Goal: Transaction & Acquisition: Purchase product/service

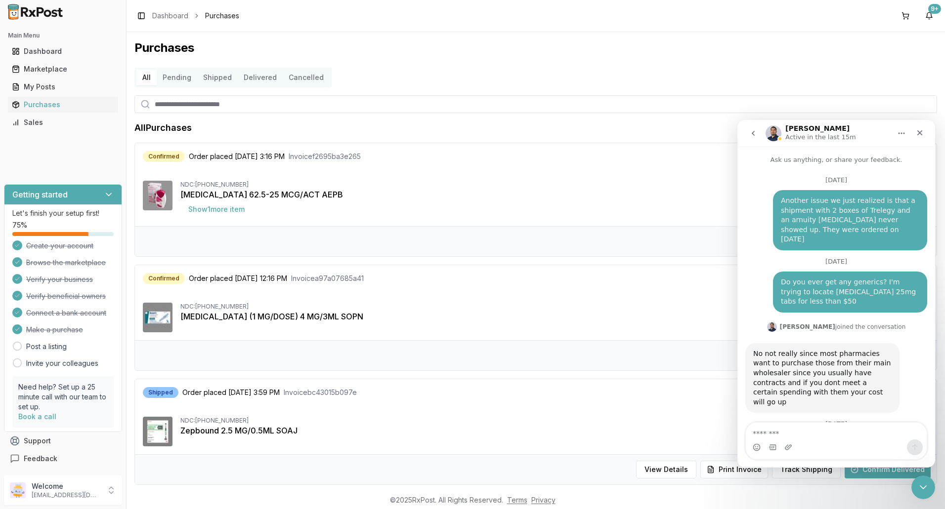
scroll to position [1, 0]
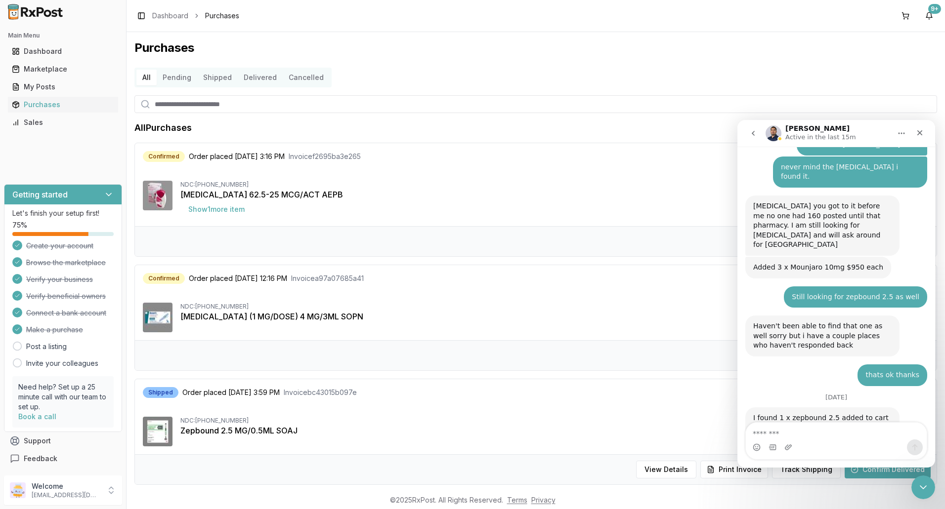
click at [798, 444] on div "Intercom messenger" at bounding box center [835, 448] width 181 height 16
click at [776, 437] on textarea "Message…" at bounding box center [835, 431] width 181 height 17
type textarea "**********"
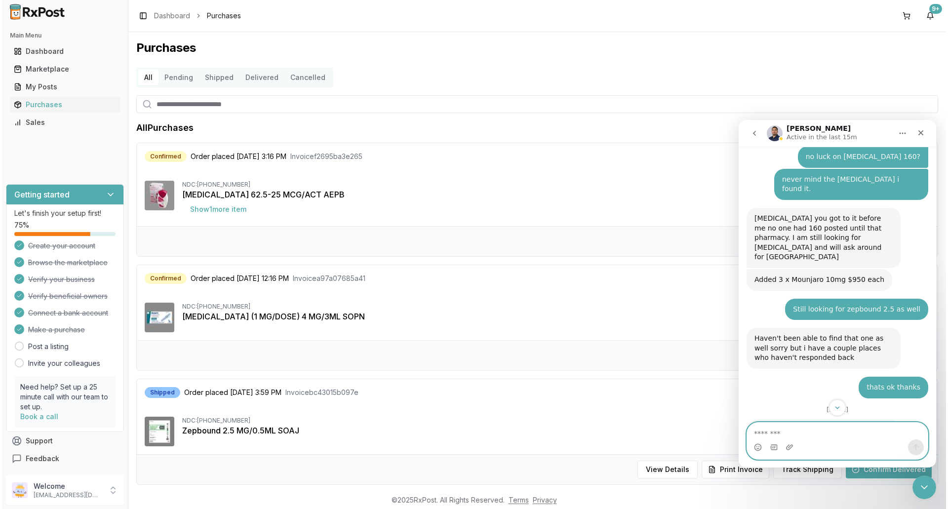
scroll to position [7584, 0]
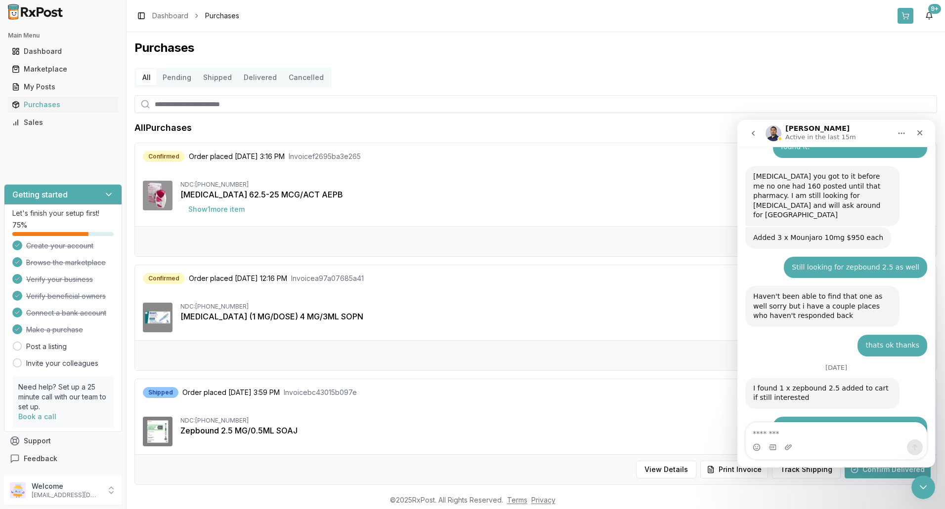
click at [906, 15] on button at bounding box center [905, 16] width 16 height 16
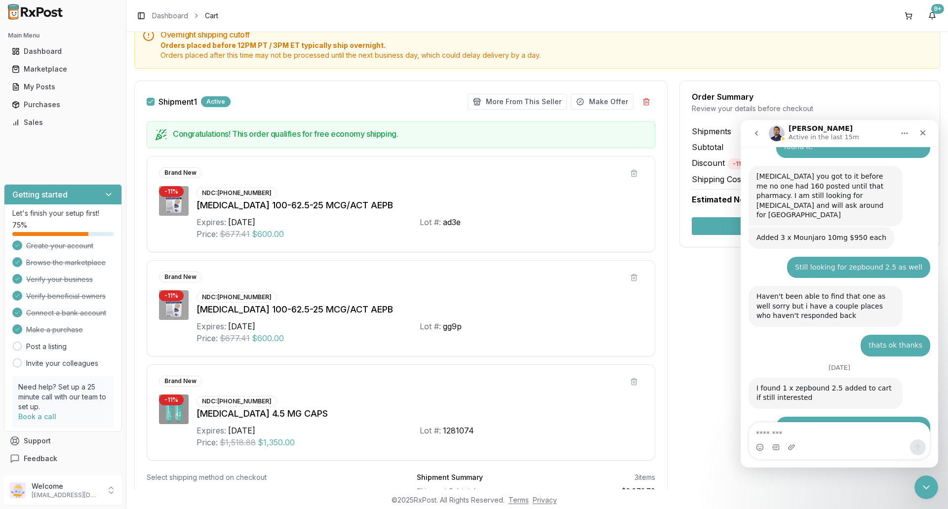
scroll to position [90, 0]
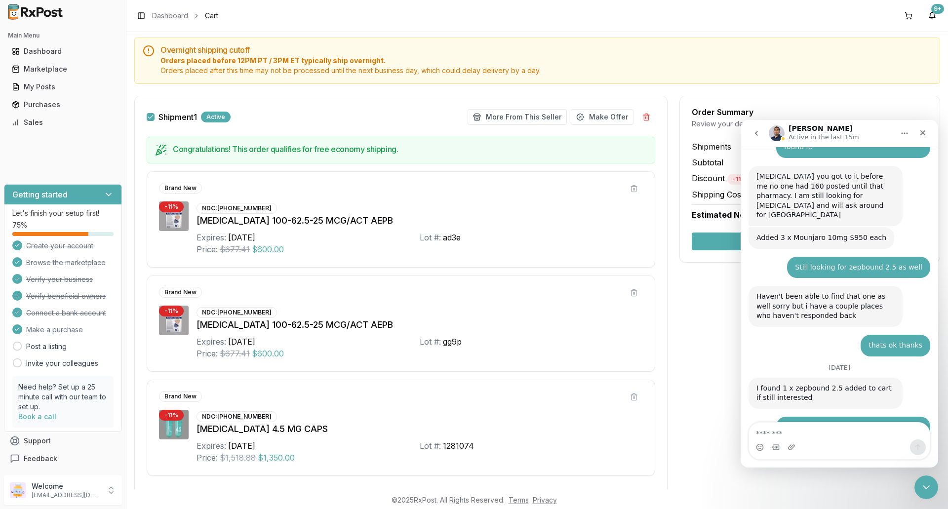
click at [822, 101] on div "Order Summary Review your details before checkout Shipments 1 Subtotal $2,873.7…" at bounding box center [810, 179] width 261 height 167
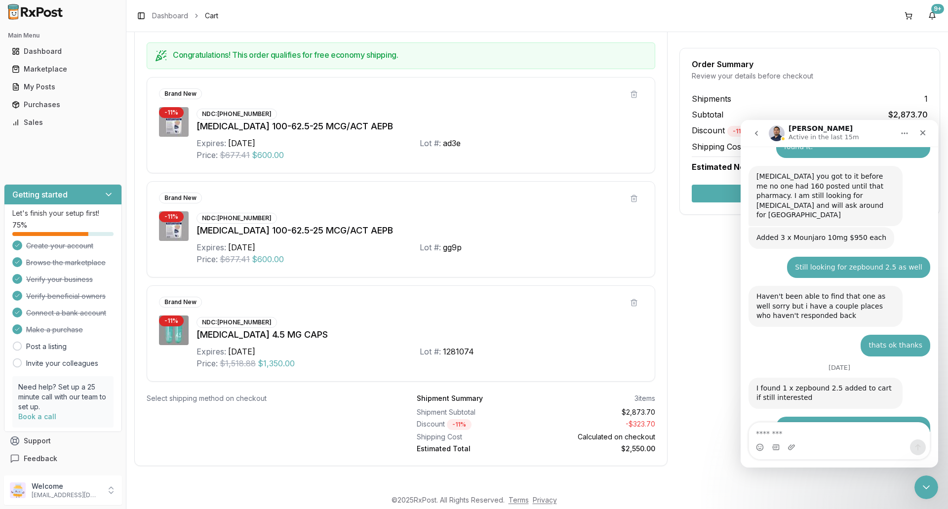
scroll to position [189, 0]
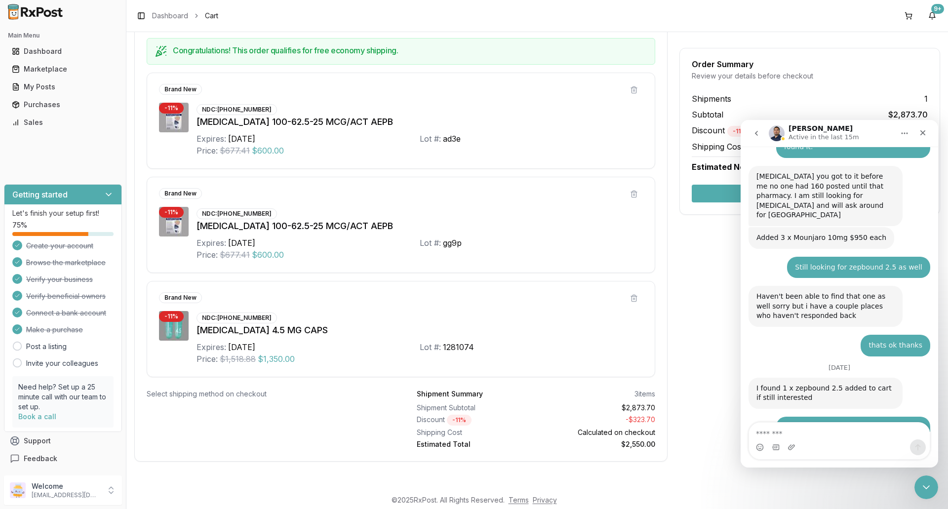
drag, startPoint x: 677, startPoint y: 279, endPoint x: 672, endPoint y: 285, distance: 7.3
click at [680, 280] on div "Order Summary Review your details before checkout Shipments 1 Subtotal $2,873.7…" at bounding box center [810, 235] width 261 height 477
click at [863, 109] on div "Subtotal $2,873.70" at bounding box center [810, 115] width 236 height 12
click at [921, 133] on icon "Close" at bounding box center [923, 133] width 8 height 8
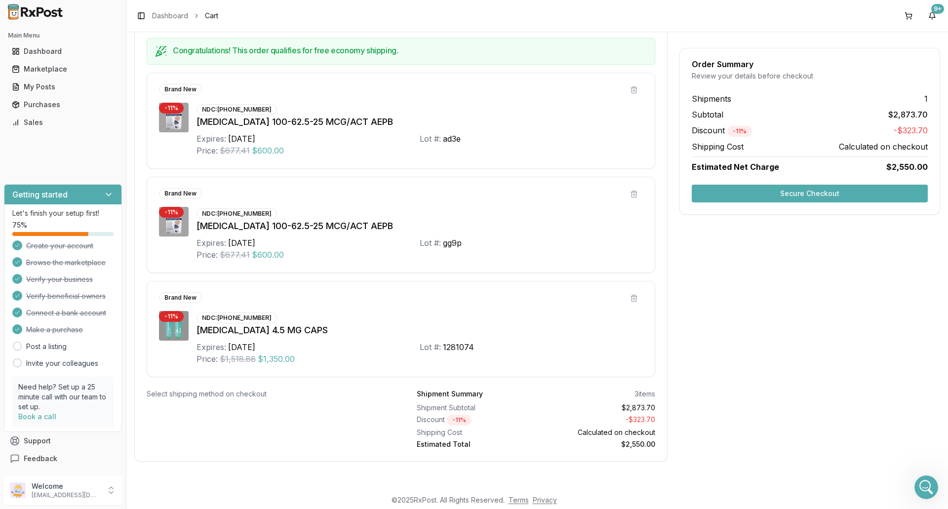
scroll to position [0, 0]
click at [795, 193] on button "Secure Checkout" at bounding box center [810, 194] width 236 height 18
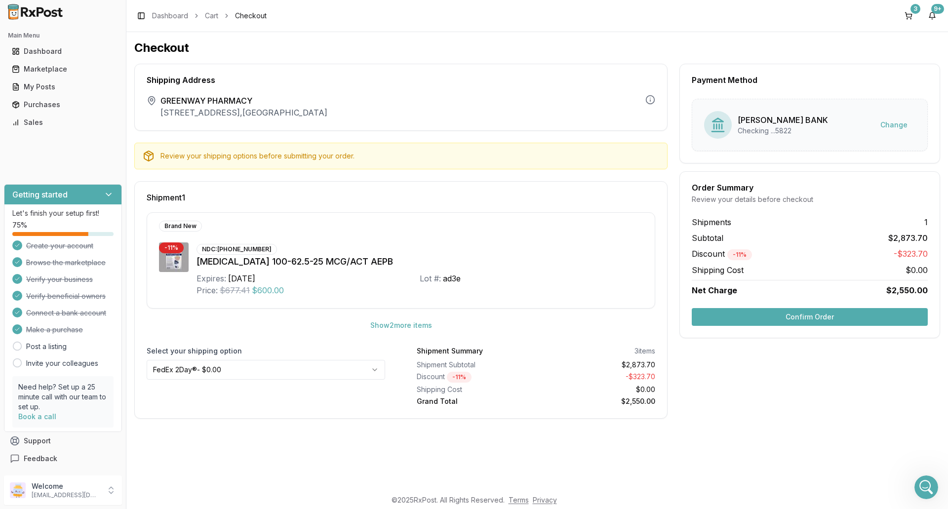
click at [803, 319] on button "Confirm Order" at bounding box center [810, 317] width 236 height 18
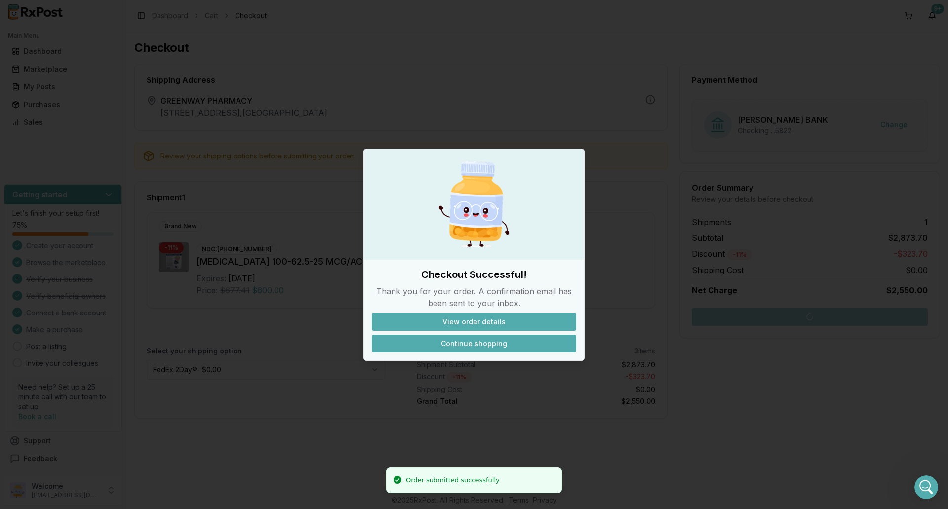
click at [483, 343] on button "Continue shopping" at bounding box center [474, 344] width 205 height 18
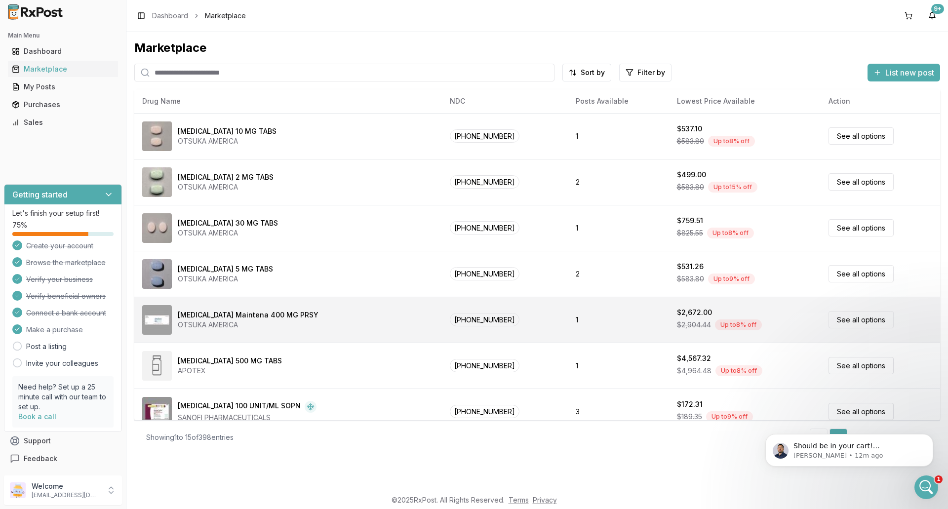
scroll to position [7623, 0]
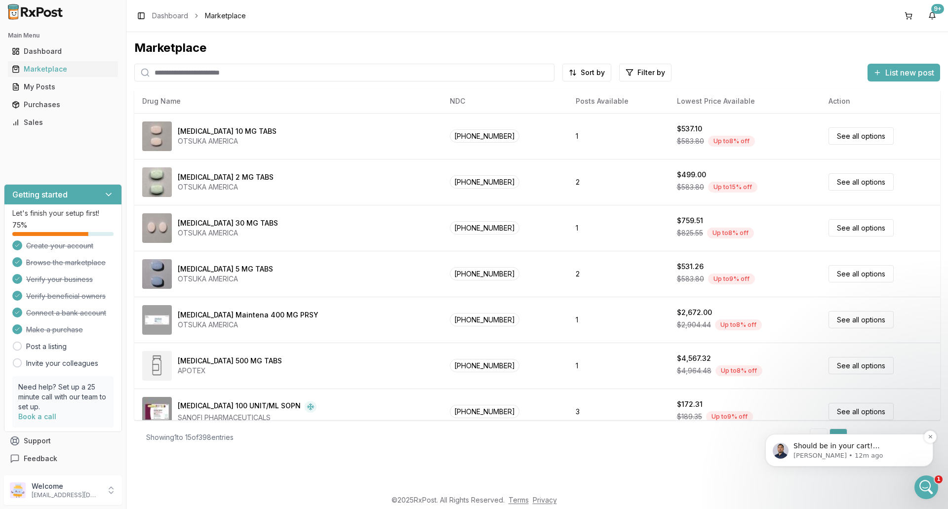
click at [849, 447] on p "Should be in your cart! [PERSON_NAME] might not have until [DATE]" at bounding box center [857, 447] width 127 height 10
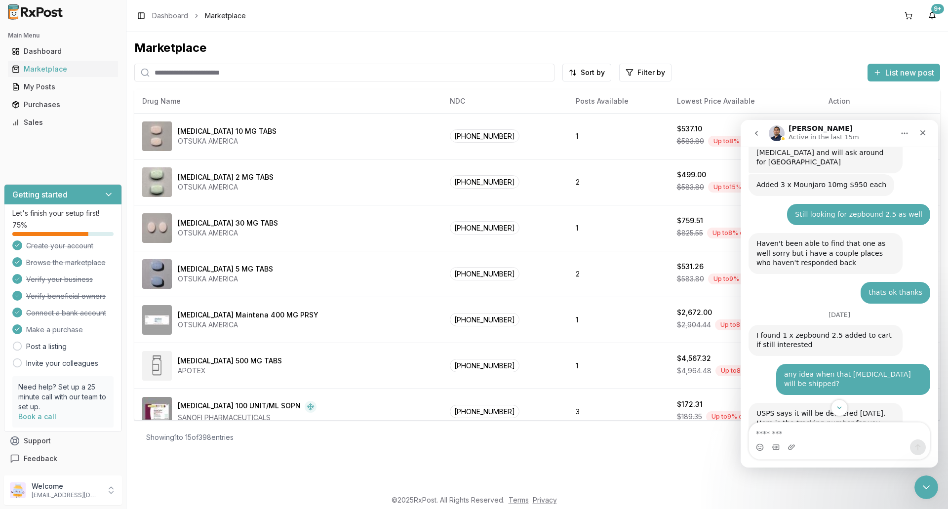
scroll to position [7639, 0]
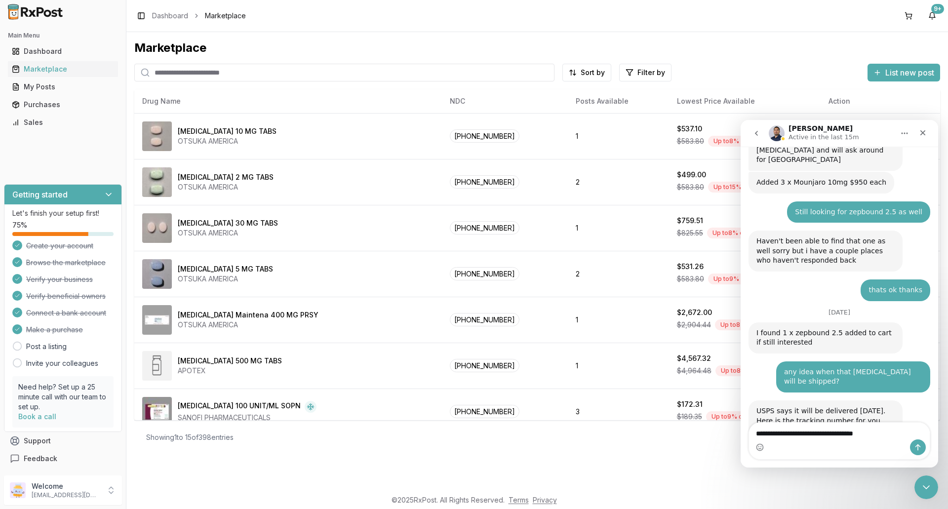
type textarea "**********"
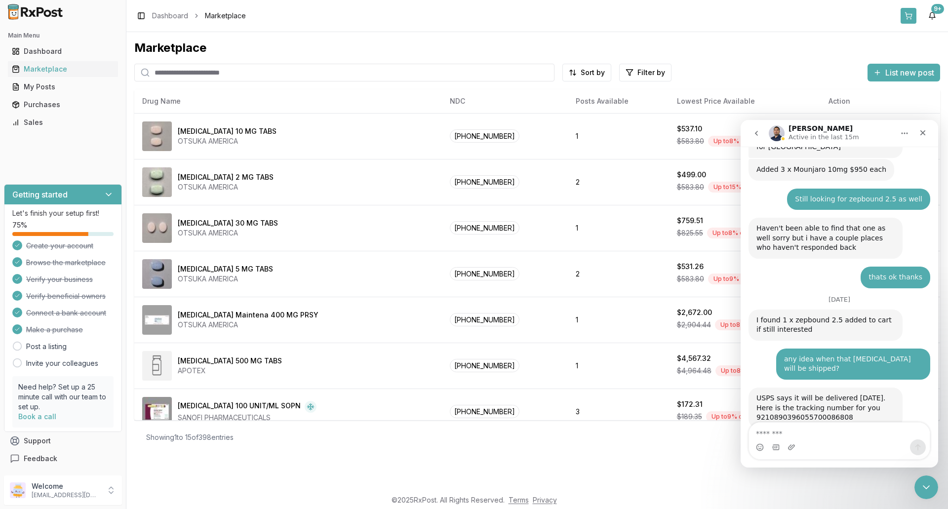
click at [906, 16] on button at bounding box center [909, 16] width 16 height 16
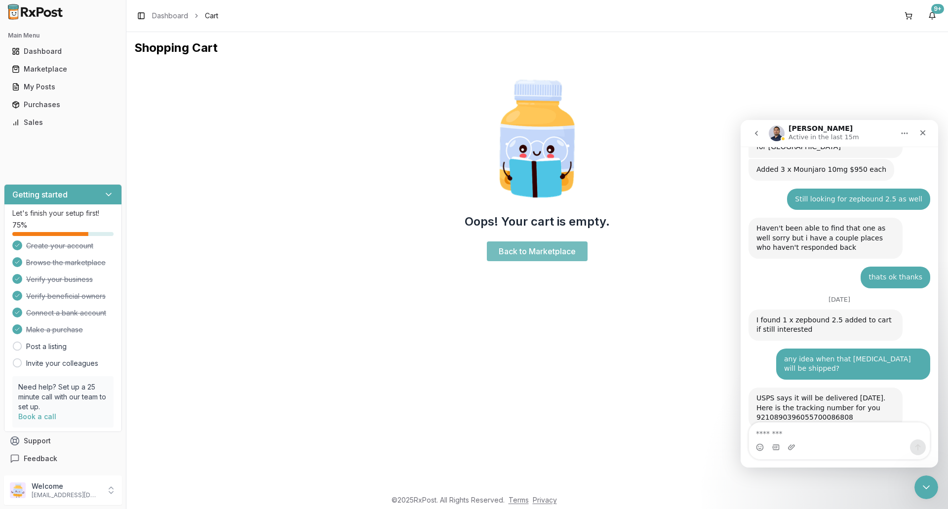
click at [535, 250] on link "Back to Marketplace" at bounding box center [537, 252] width 101 height 20
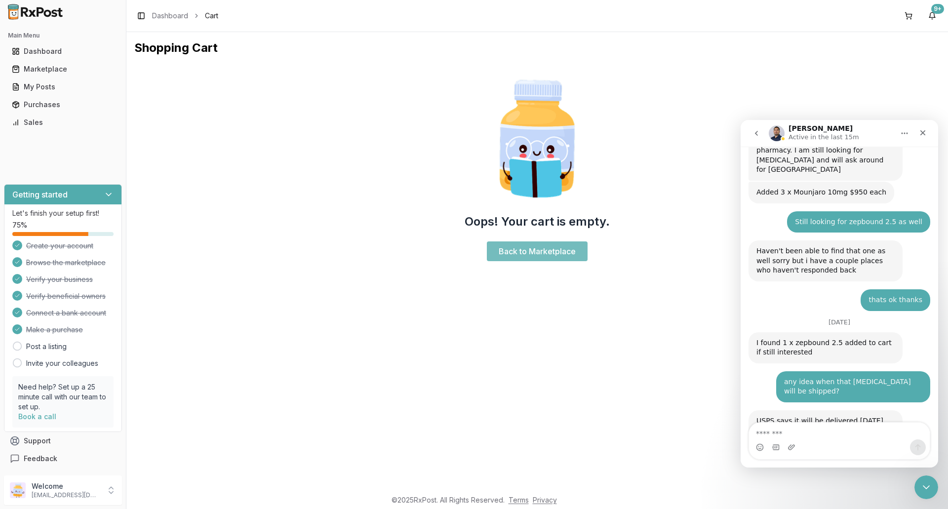
scroll to position [7675, 0]
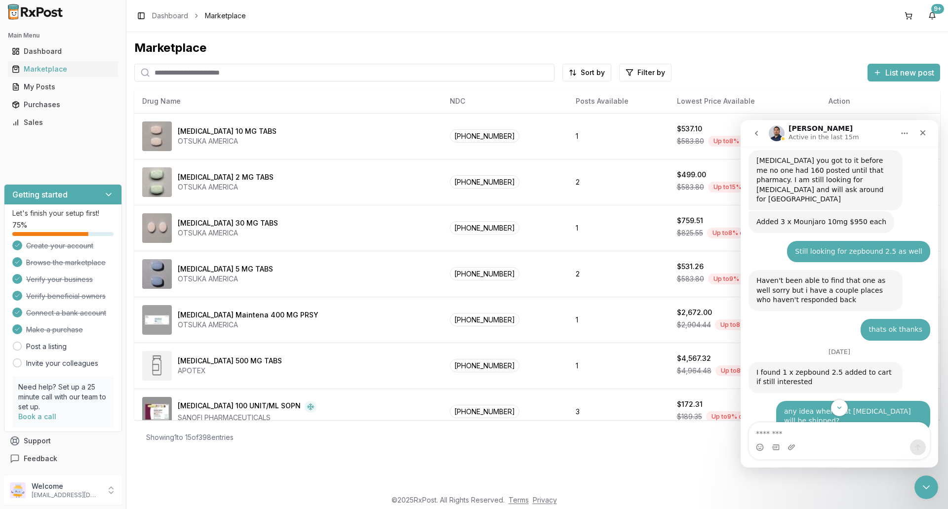
scroll to position [7675, 0]
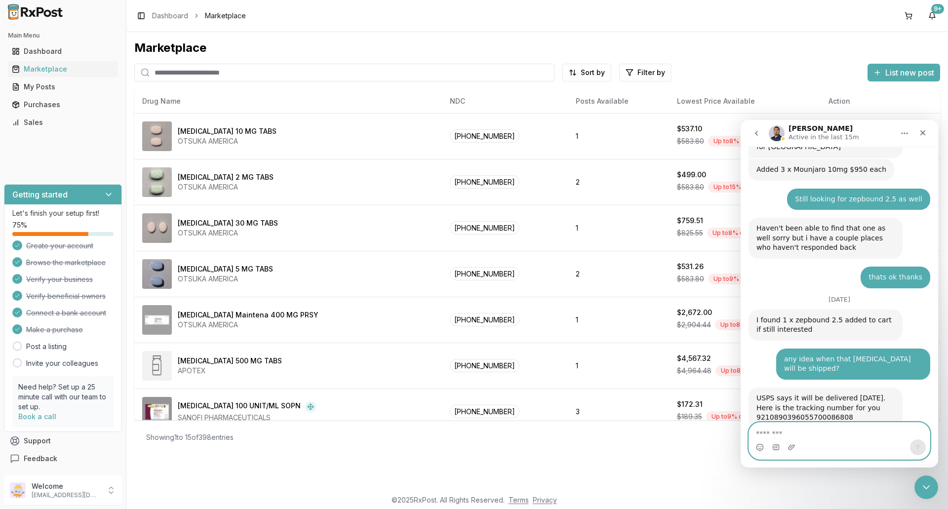
click at [778, 437] on textarea "Message…" at bounding box center [839, 431] width 181 height 17
type textarea "**********"
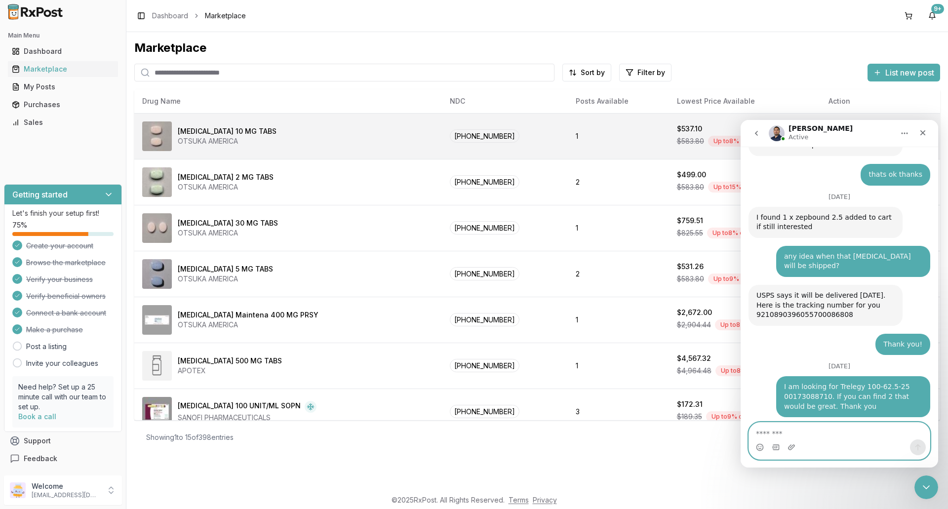
scroll to position [7834, 0]
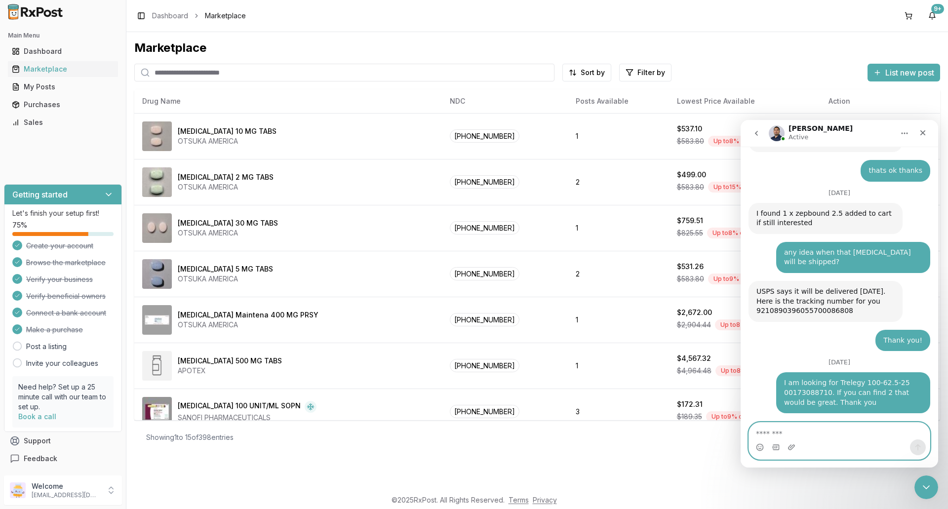
click at [779, 429] on textarea "Message…" at bounding box center [839, 431] width 181 height 17
paste textarea "**********"
type textarea "**********"
drag, startPoint x: 900, startPoint y: 434, endPoint x: 751, endPoint y: 440, distance: 148.8
click at [751, 440] on div "**********" at bounding box center [839, 436] width 181 height 46
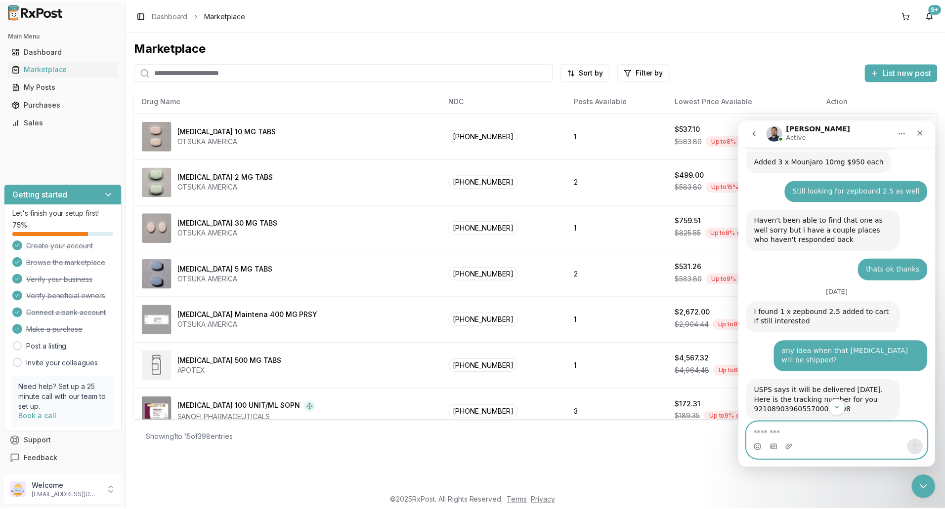
scroll to position [7587, 0]
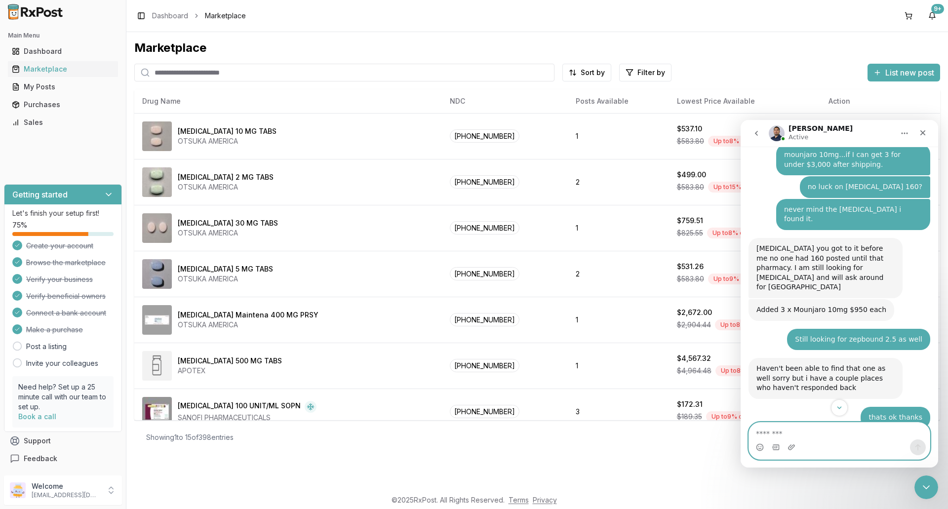
click at [774, 432] on textarea "Message…" at bounding box center [839, 431] width 181 height 17
paste textarea "**********"
click at [38, 104] on div "Purchases" at bounding box center [63, 105] width 102 height 10
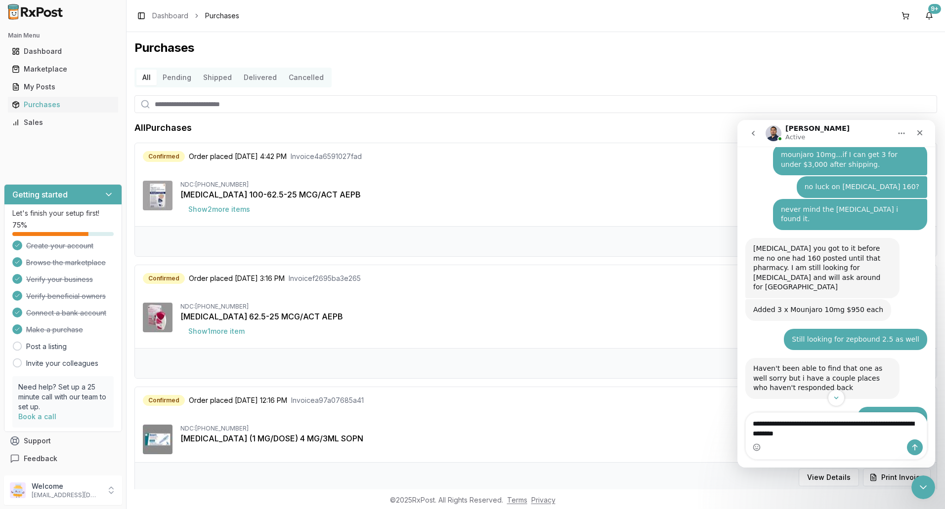
click at [176, 78] on button "Pending" at bounding box center [177, 78] width 41 height 16
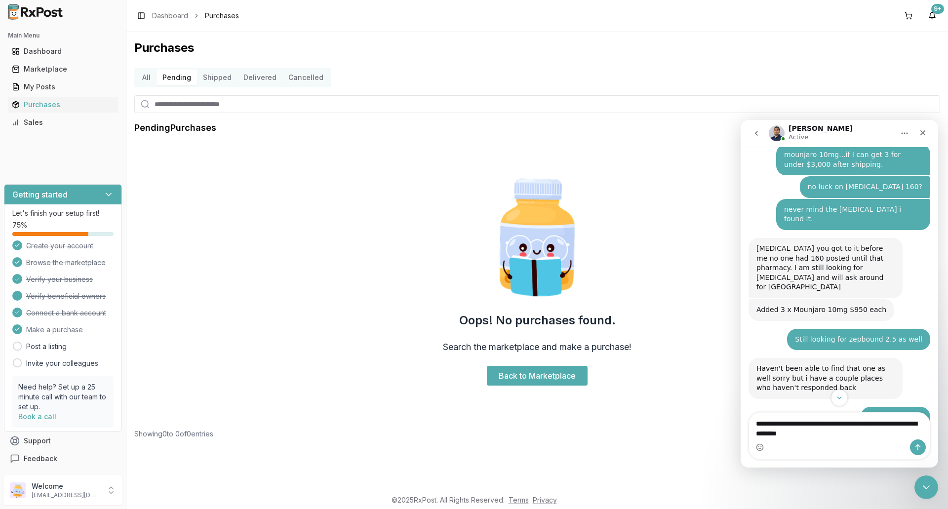
click at [146, 79] on button "All" at bounding box center [146, 78] width 20 height 16
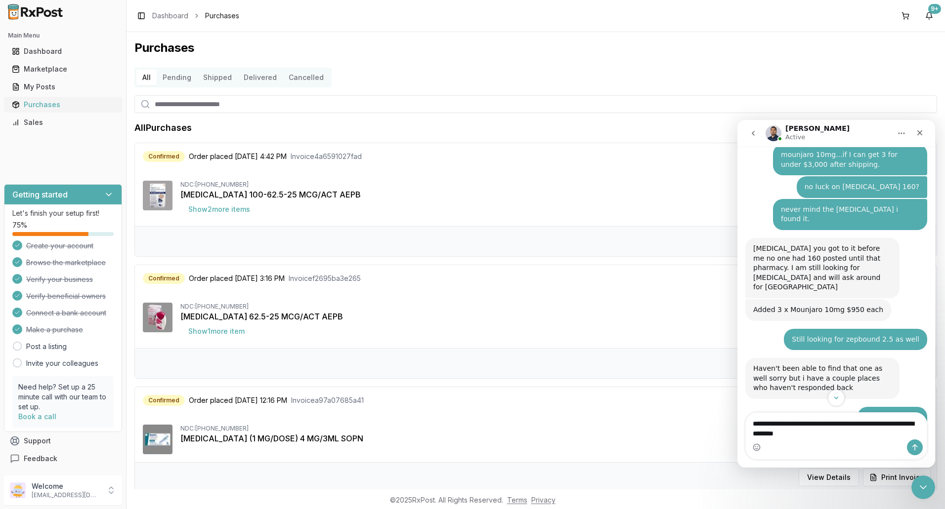
click at [58, 107] on div "Purchases" at bounding box center [63, 105] width 102 height 10
click at [168, 78] on button "Pending" at bounding box center [177, 78] width 41 height 16
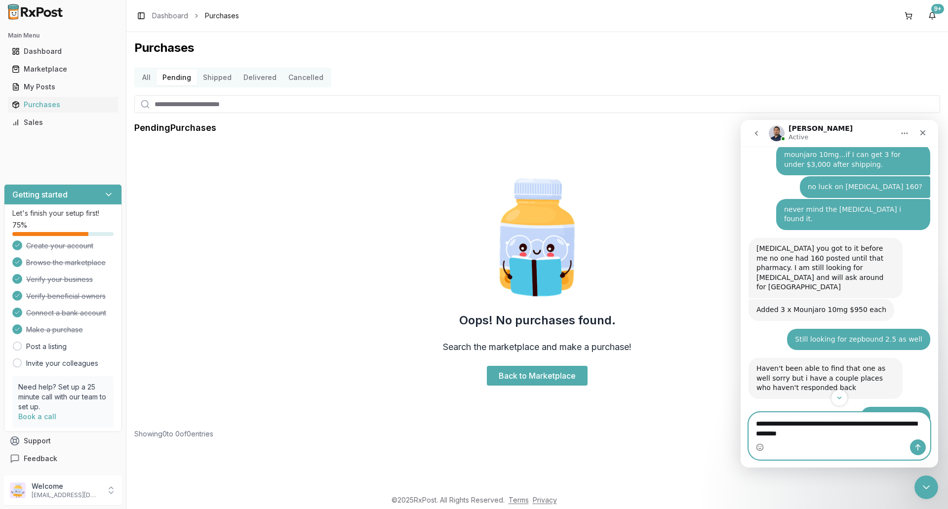
drag, startPoint x: 770, startPoint y: 437, endPoint x: 769, endPoint y: 442, distance: 5.5
click at [770, 437] on textarea "**********" at bounding box center [839, 426] width 181 height 27
click at [830, 436] on textarea "**********" at bounding box center [839, 426] width 181 height 27
type textarea "**********"
drag, startPoint x: 923, startPoint y: 444, endPoint x: 908, endPoint y: 444, distance: 14.8
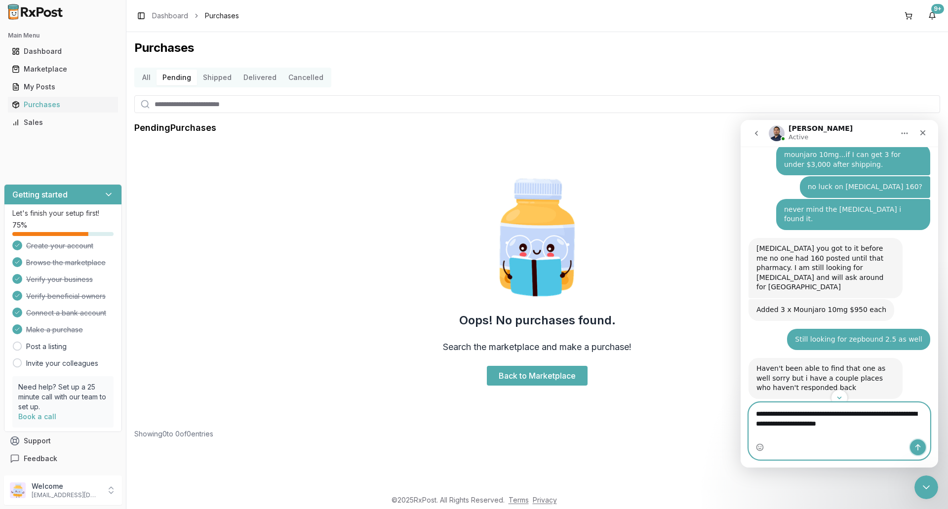
click at [922, 444] on button "Send a message…" at bounding box center [918, 448] width 16 height 16
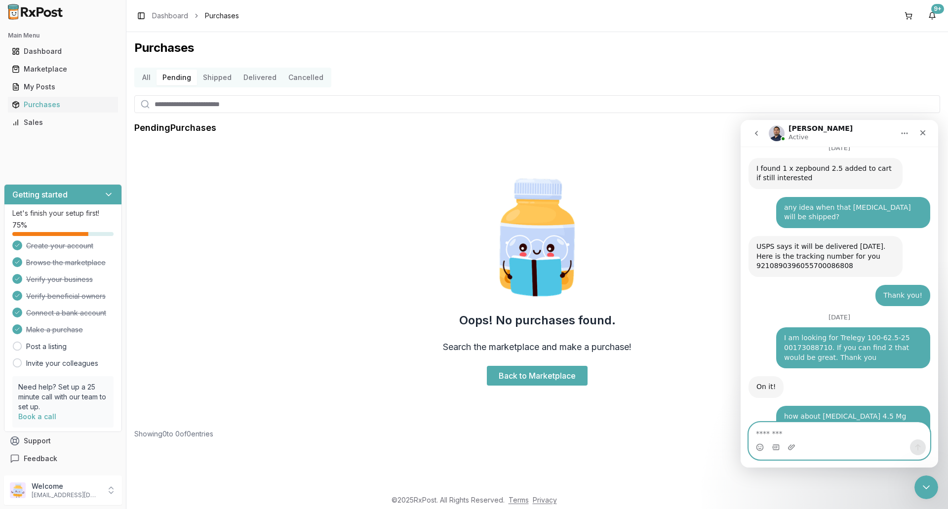
scroll to position [7883, 0]
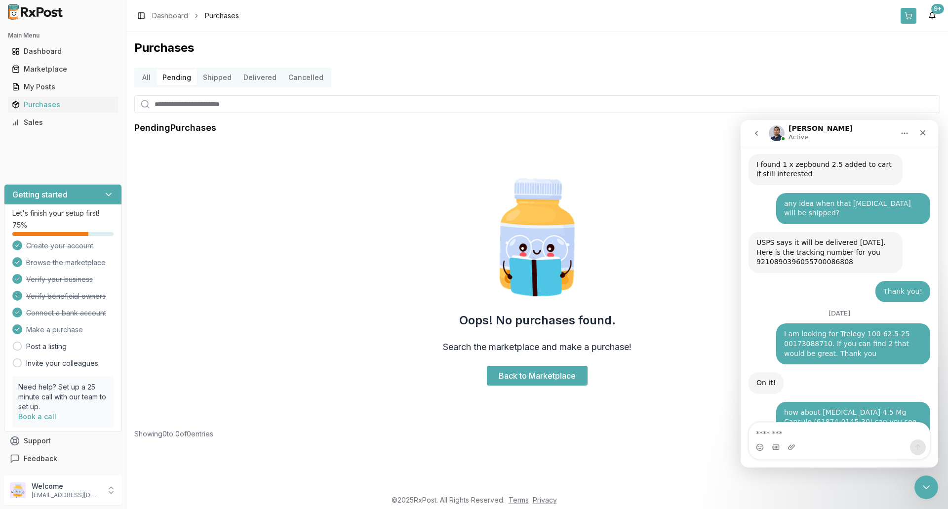
click at [906, 13] on button at bounding box center [909, 16] width 16 height 16
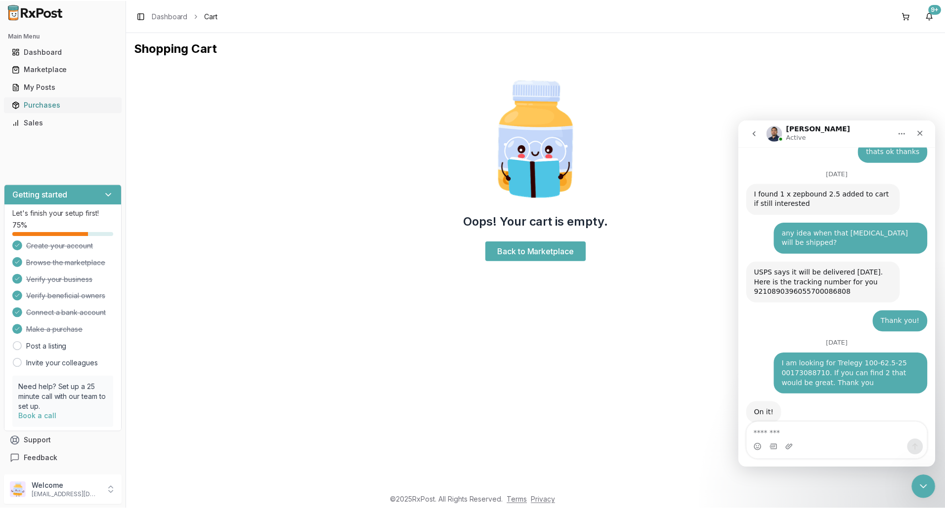
scroll to position [7912, 0]
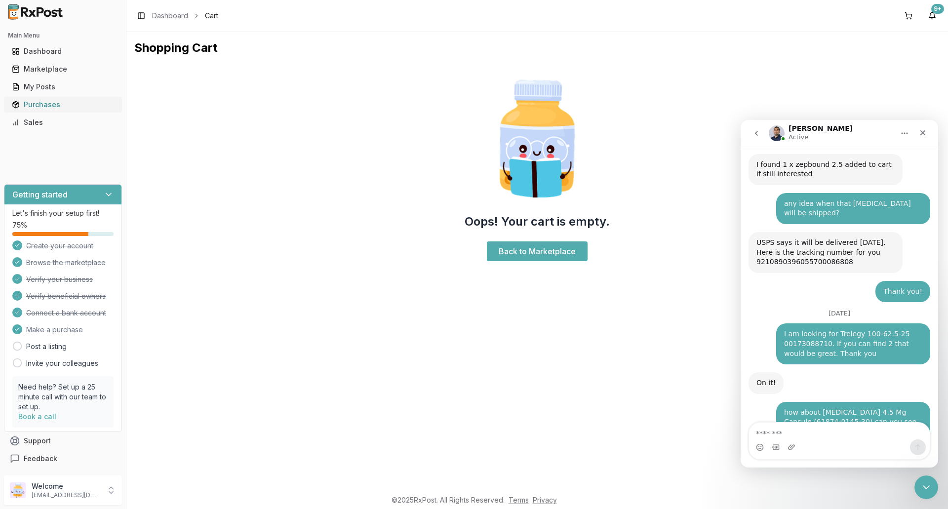
click at [50, 105] on div "Purchases" at bounding box center [63, 105] width 102 height 10
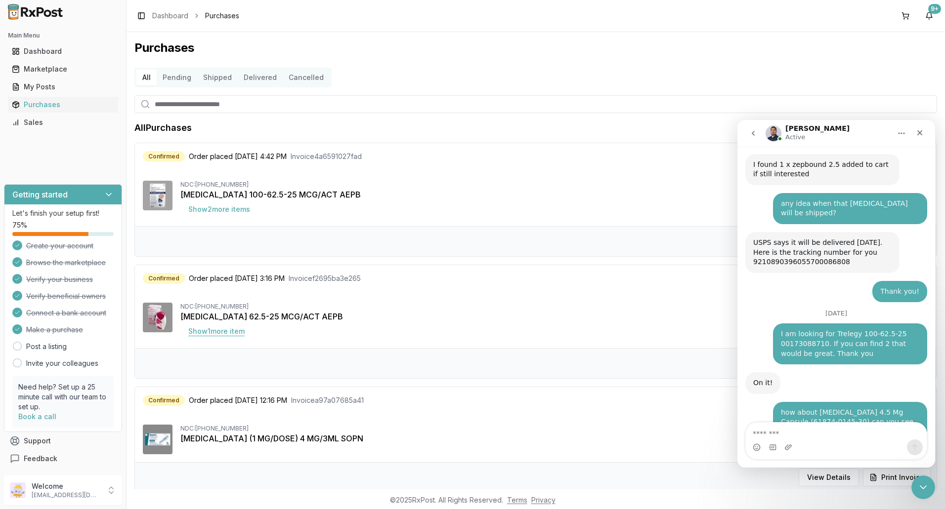
click at [232, 333] on button "Show 1 more item" at bounding box center [216, 332] width 72 height 18
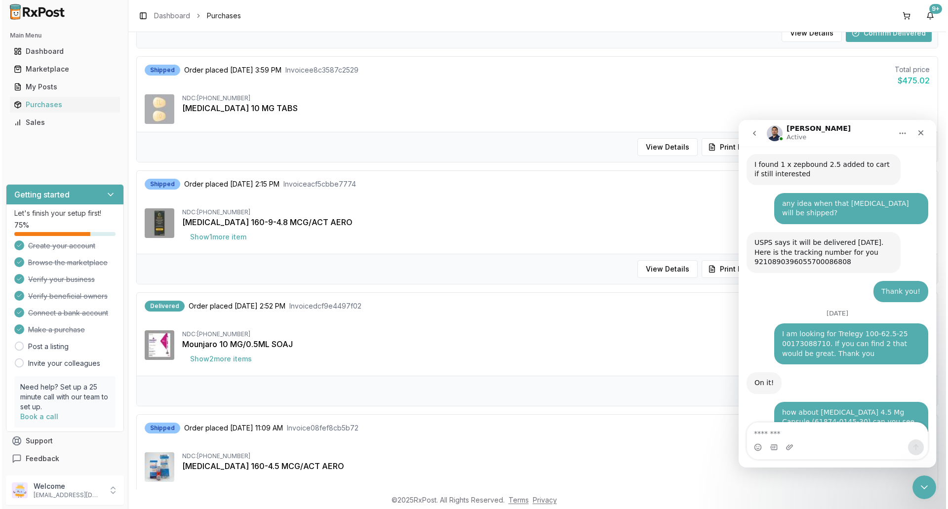
scroll to position [543, 0]
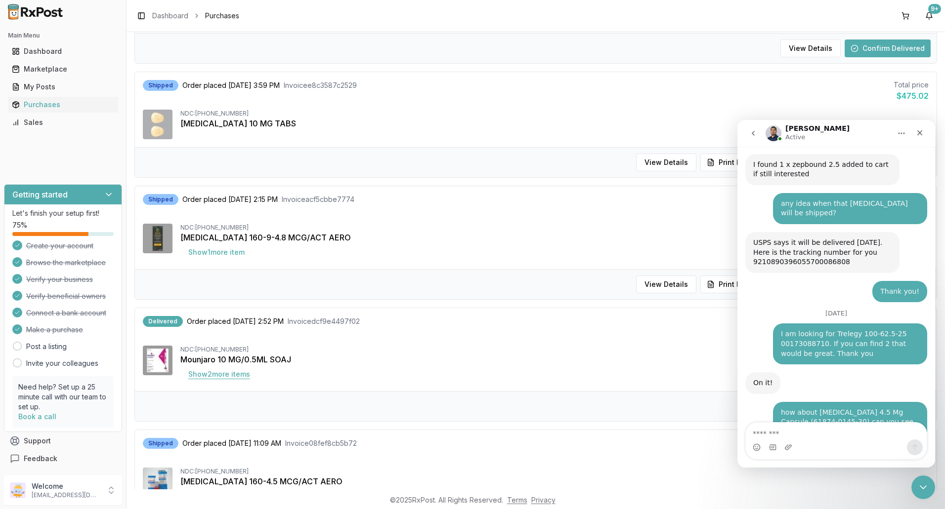
click at [237, 374] on button "Show 2 more item s" at bounding box center [219, 375] width 78 height 18
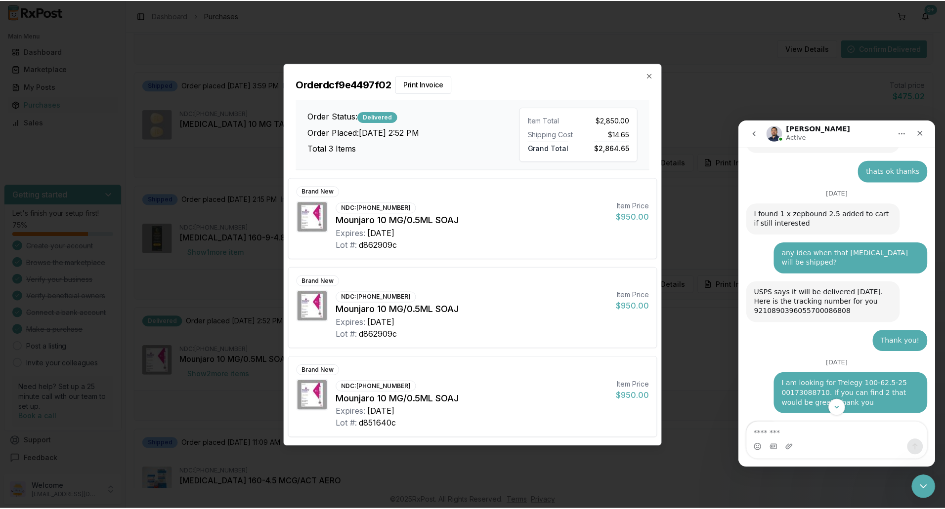
scroll to position [7912, 0]
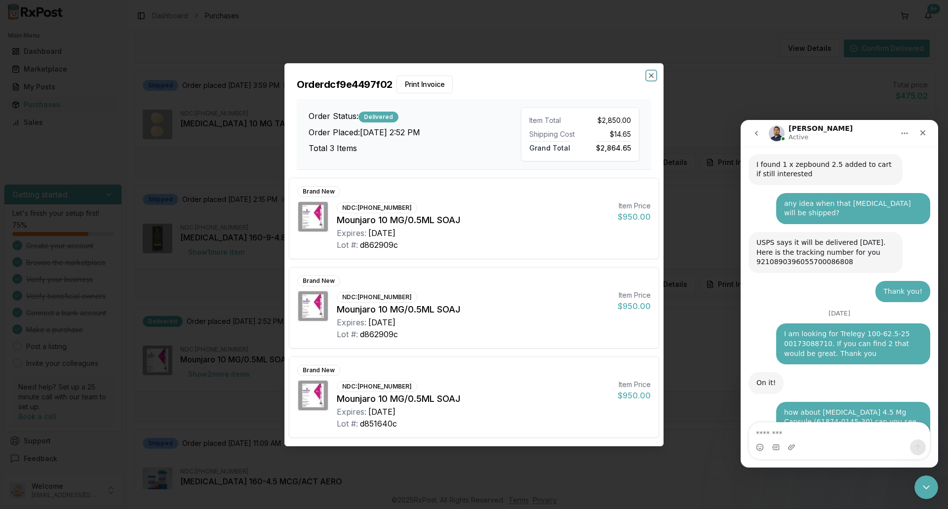
drag, startPoint x: 653, startPoint y: 75, endPoint x: 654, endPoint y: 85, distance: 9.9
click at [653, 75] on icon "button" at bounding box center [652, 76] width 8 height 8
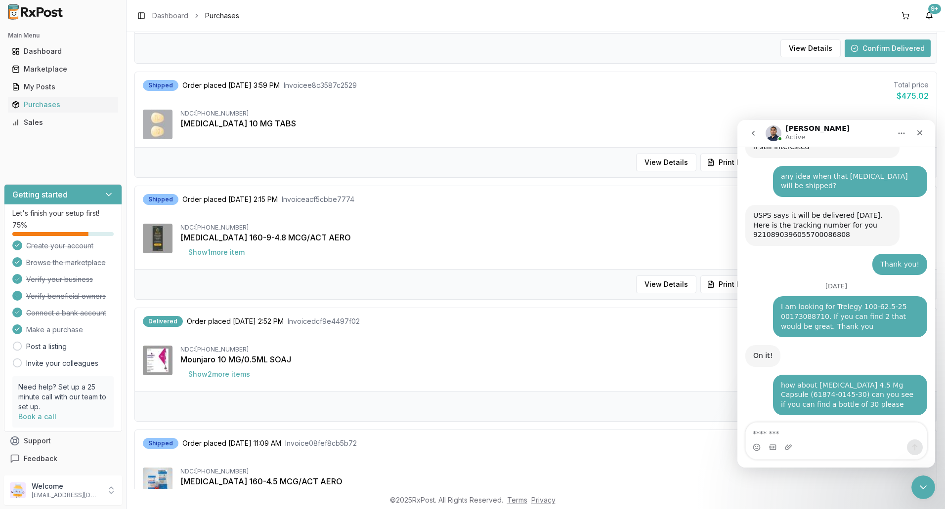
scroll to position [7965, 0]
